Goal: Task Accomplishment & Management: Manage account settings

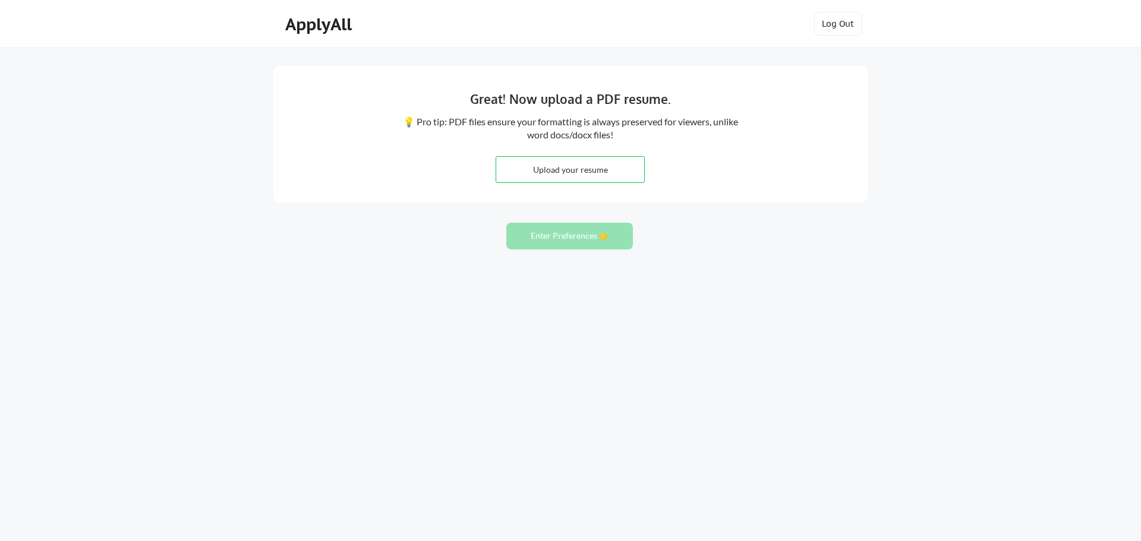
click at [554, 238] on button "Enter Preferences 👉" at bounding box center [569, 236] width 127 height 27
click at [604, 236] on button "Enter Preferences 👉" at bounding box center [569, 236] width 127 height 27
click at [330, 29] on div "ApplyAll" at bounding box center [320, 24] width 70 height 20
click at [837, 29] on button "Log Out" at bounding box center [838, 24] width 48 height 24
